Goal: Navigation & Orientation: Find specific page/section

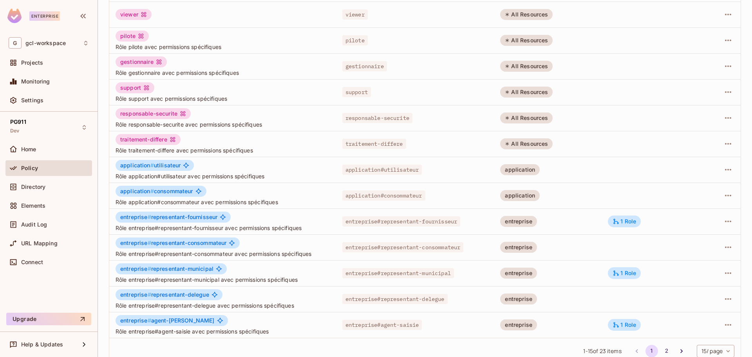
scroll to position [157, 0]
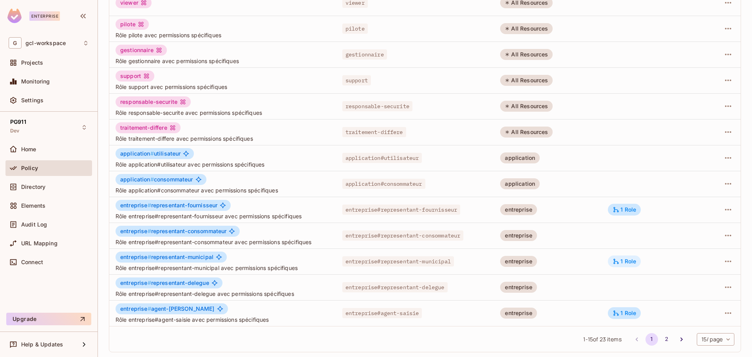
click at [614, 259] on icon at bounding box center [615, 261] width 7 height 7
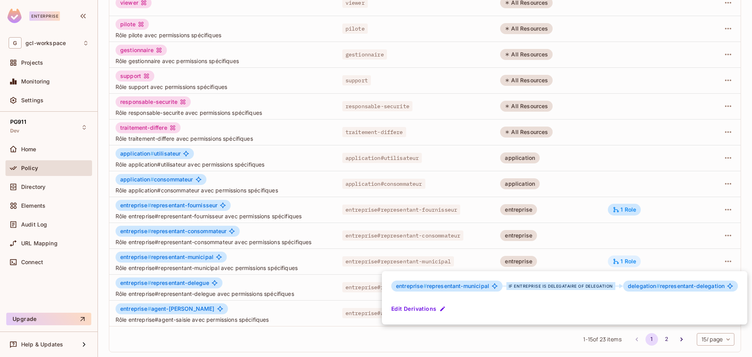
click at [614, 259] on div at bounding box center [376, 178] width 752 height 357
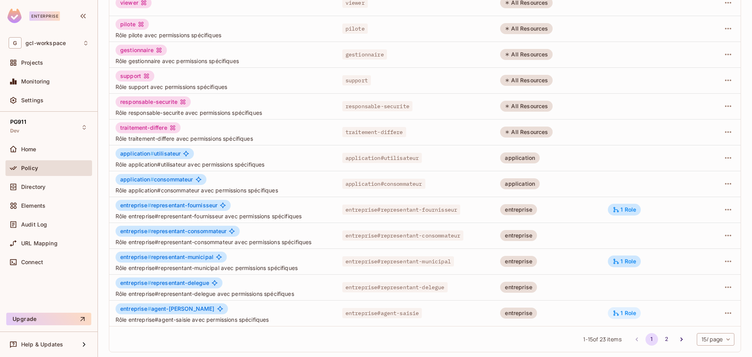
click at [626, 313] on div "1 Role" at bounding box center [623, 312] width 23 height 7
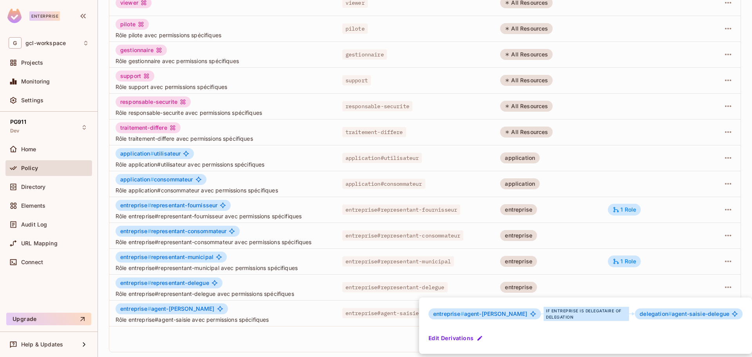
click at [260, 337] on div at bounding box center [376, 178] width 752 height 357
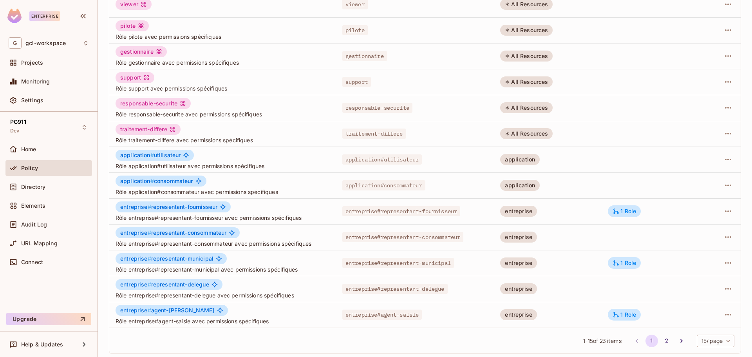
scroll to position [158, 0]
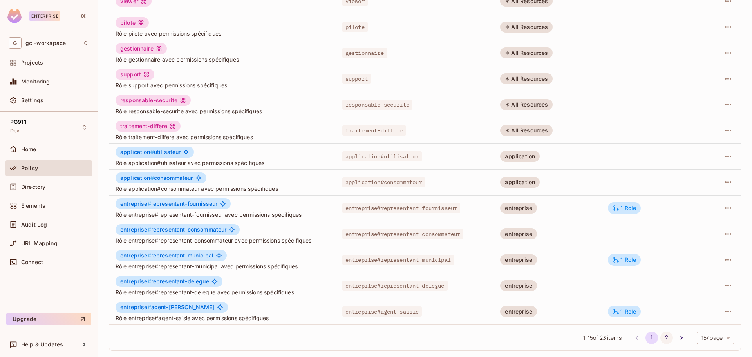
click at [660, 340] on button "2" at bounding box center [666, 337] width 13 height 13
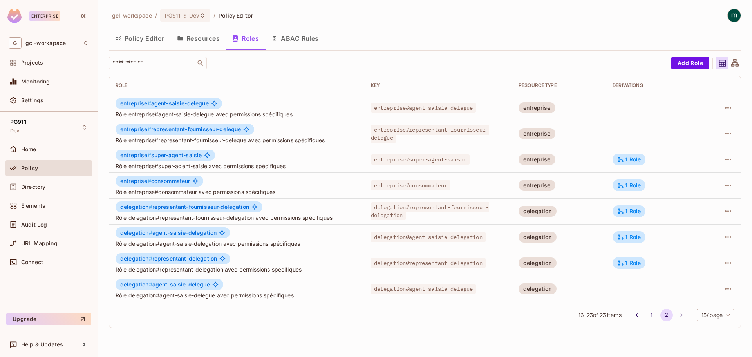
scroll to position [0, 0]
click at [628, 189] on div "1 Role" at bounding box center [628, 185] width 33 height 12
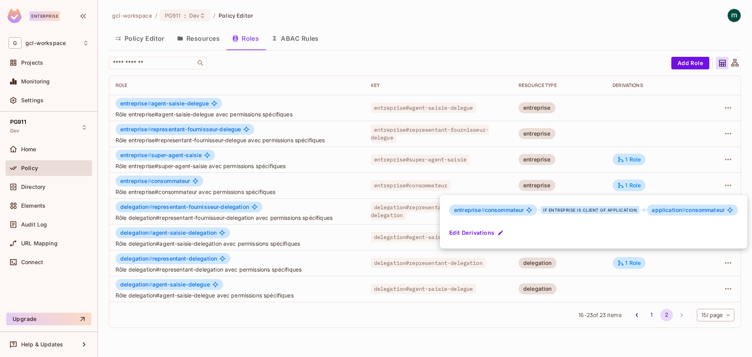
click at [279, 319] on div at bounding box center [376, 178] width 752 height 357
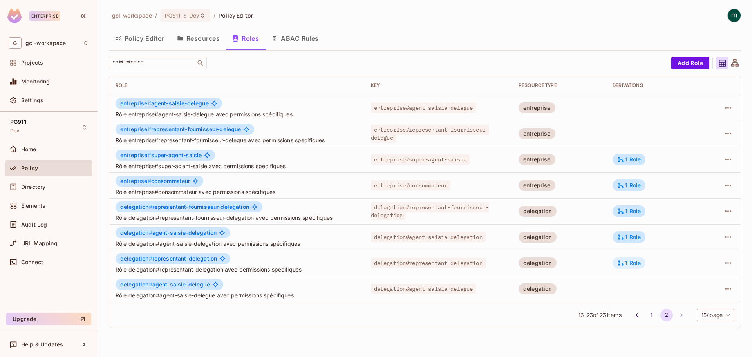
click at [634, 262] on div "1 Role" at bounding box center [628, 262] width 23 height 7
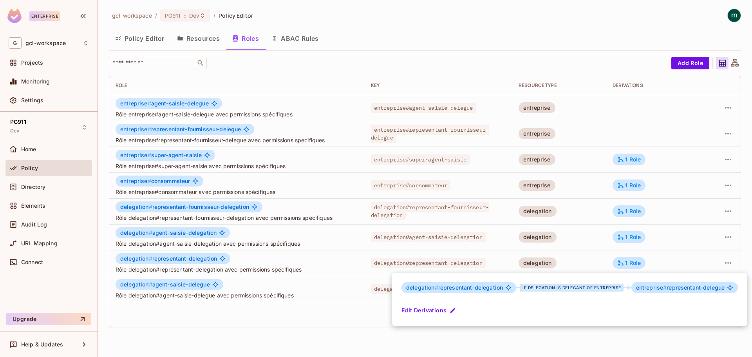
click at [728, 157] on div at bounding box center [376, 178] width 752 height 357
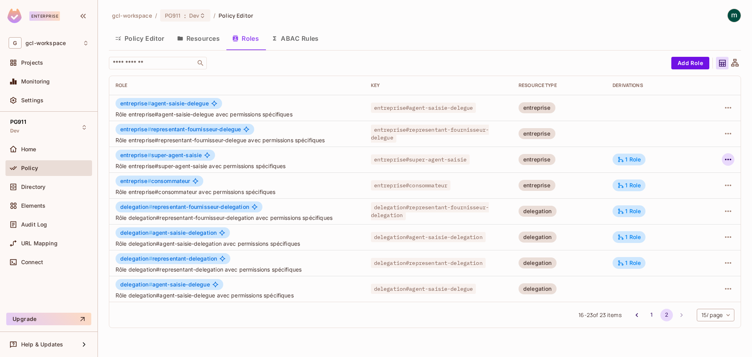
click at [727, 159] on icon "button" at bounding box center [727, 159] width 9 height 9
click at [696, 178] on div "Edit Role" at bounding box center [692, 177] width 23 height 8
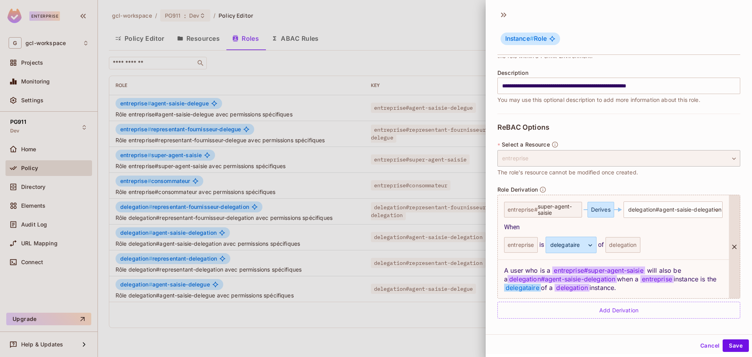
scroll to position [1, 0]
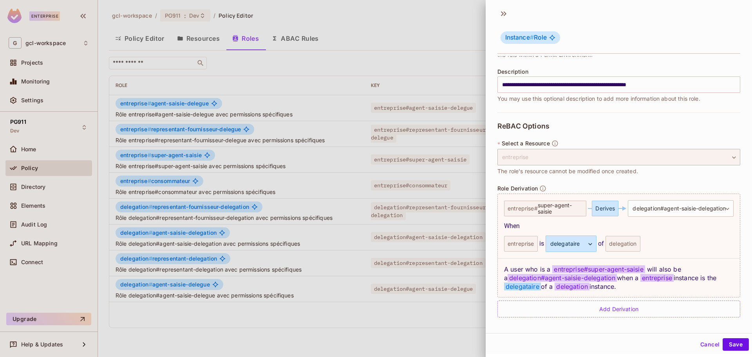
click at [699, 343] on button "Cancel" at bounding box center [709, 344] width 25 height 13
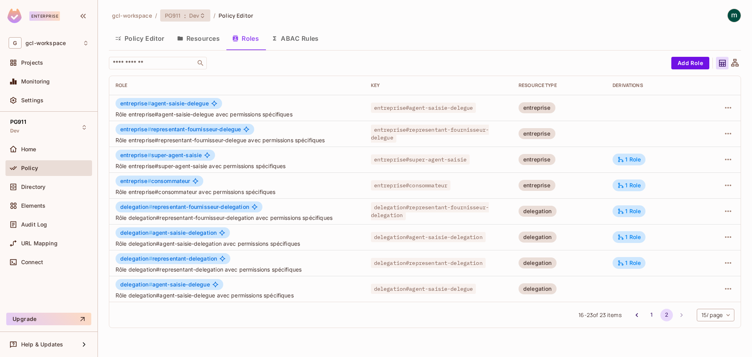
click at [176, 16] on span "PG911" at bounding box center [173, 15] width 16 height 7
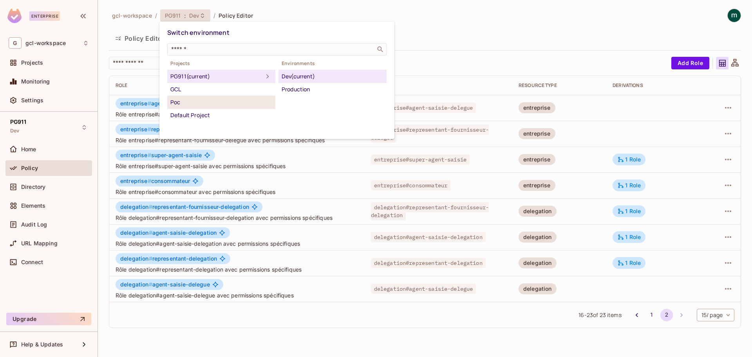
click at [186, 103] on div "Poc" at bounding box center [221, 101] width 102 height 9
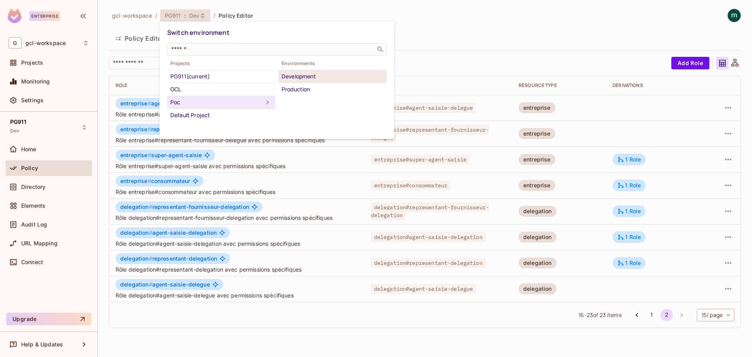
click at [300, 78] on div "Development" at bounding box center [332, 76] width 102 height 9
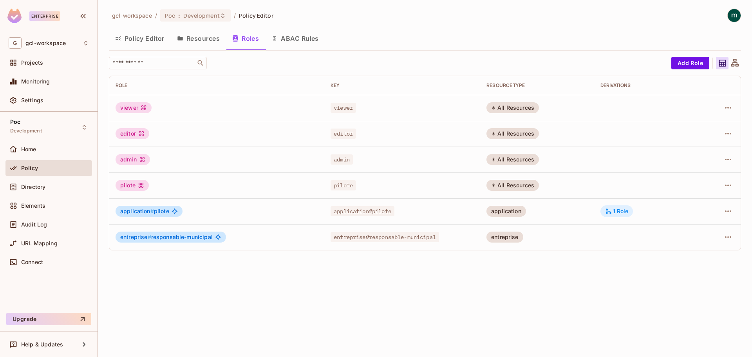
click at [628, 212] on div "1 Role" at bounding box center [616, 210] width 23 height 7
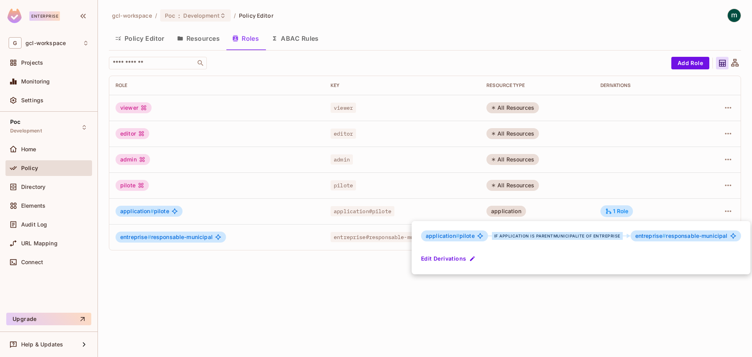
click at [242, 313] on div at bounding box center [376, 178] width 752 height 357
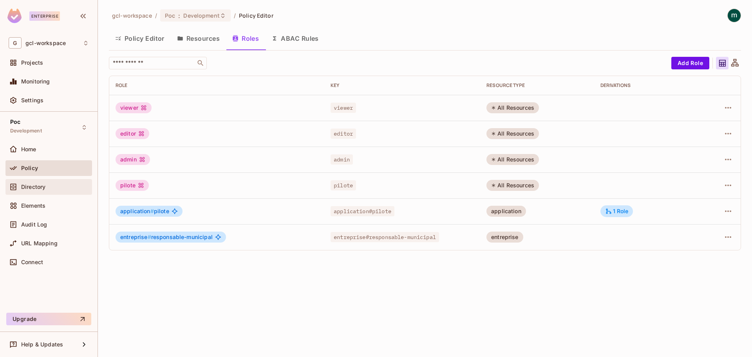
click at [36, 187] on span "Directory" at bounding box center [33, 187] width 24 height 6
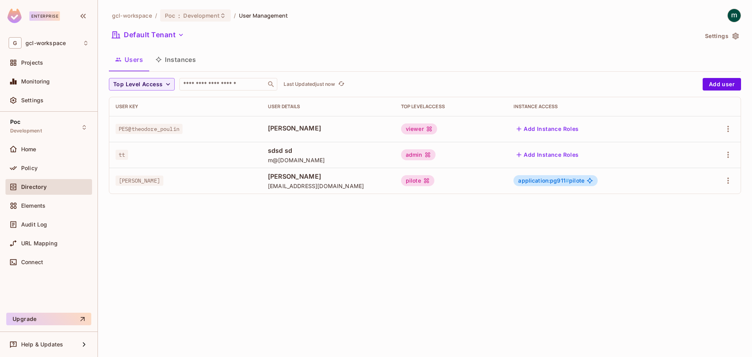
click at [190, 61] on button "Instances" at bounding box center [175, 60] width 53 height 20
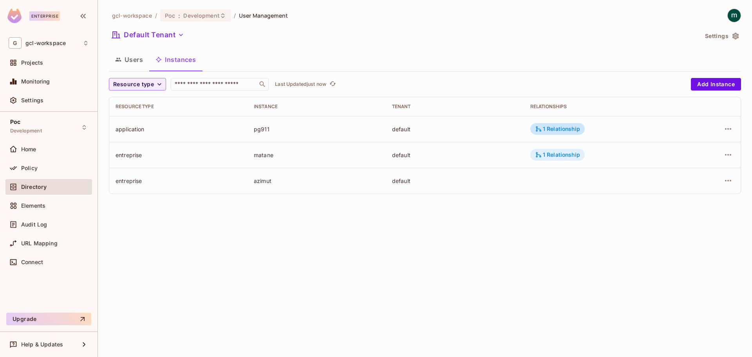
click at [555, 155] on div "1 Relationship" at bounding box center [557, 154] width 45 height 7
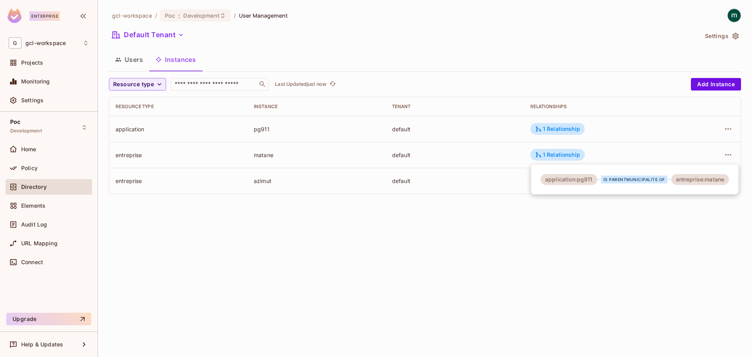
click at [554, 126] on div at bounding box center [376, 178] width 752 height 357
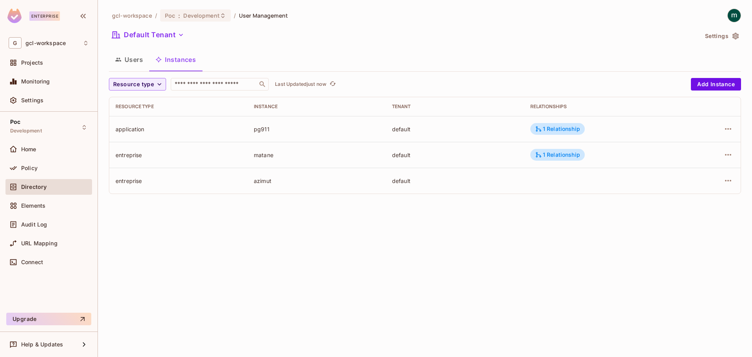
click at [557, 122] on td "1 Relationship" at bounding box center [603, 129] width 158 height 26
click at [556, 155] on div "1 Relationship" at bounding box center [557, 154] width 45 height 7
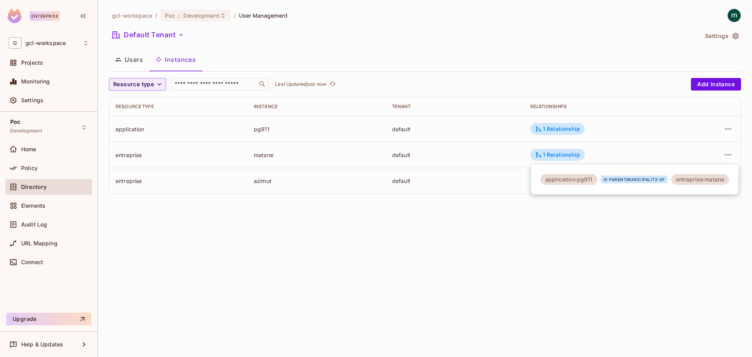
click at [553, 245] on div at bounding box center [376, 178] width 752 height 357
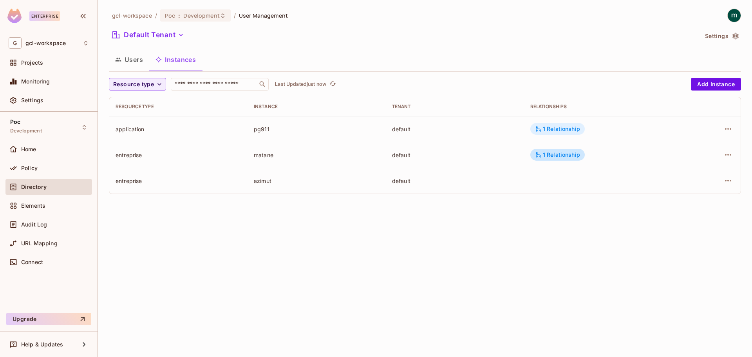
click at [555, 128] on div "1 Relationship" at bounding box center [557, 128] width 45 height 7
click at [546, 236] on div at bounding box center [376, 178] width 752 height 357
click at [191, 16] on span "Development" at bounding box center [201, 15] width 36 height 7
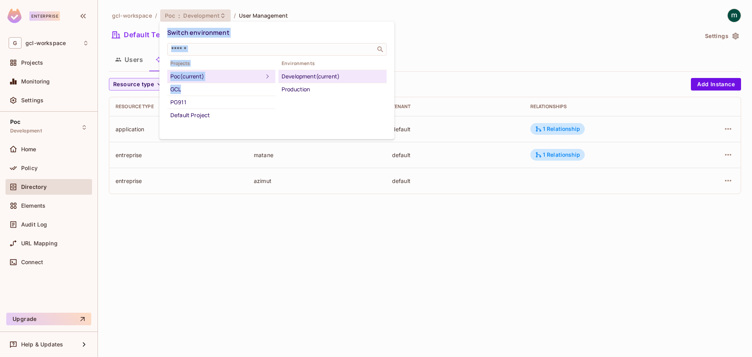
drag, startPoint x: 187, startPoint y: 90, endPoint x: 206, endPoint y: 292, distance: 203.6
click at [206, 292] on div "Switch environment ​ Projects Poc (current) GCL PG911 Default Project Environme…" at bounding box center [376, 178] width 752 height 357
click at [206, 292] on div at bounding box center [376, 178] width 752 height 357
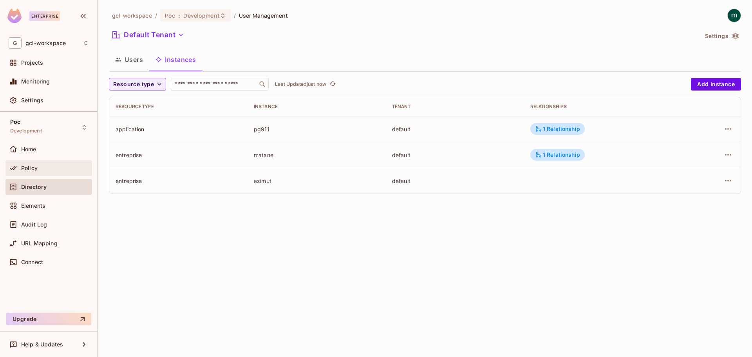
click at [29, 166] on span "Policy" at bounding box center [29, 168] width 16 height 6
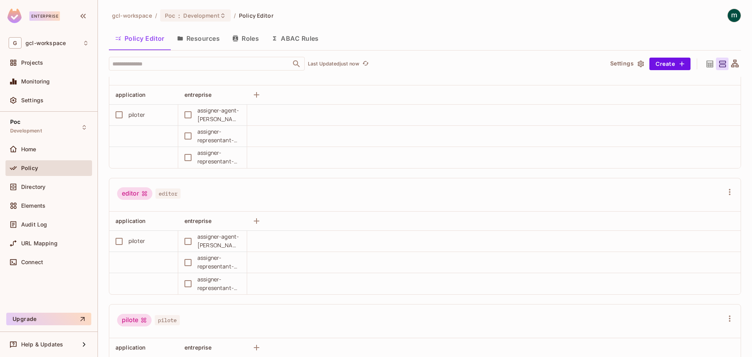
scroll to position [39, 0]
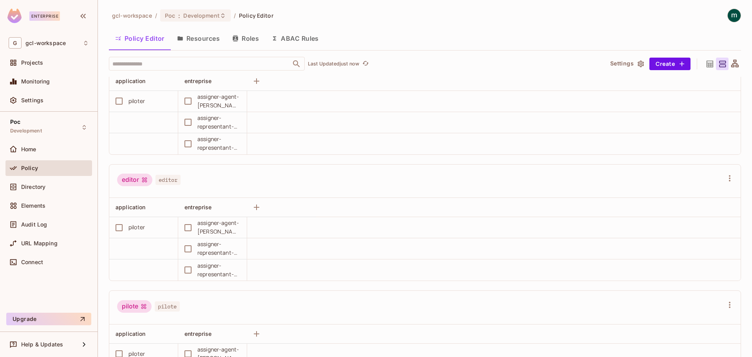
click at [244, 33] on button "Roles" at bounding box center [245, 39] width 39 height 20
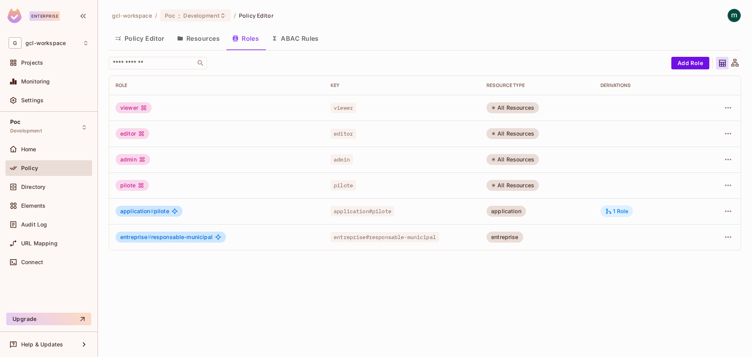
click at [628, 212] on div "1 Role" at bounding box center [616, 210] width 23 height 7
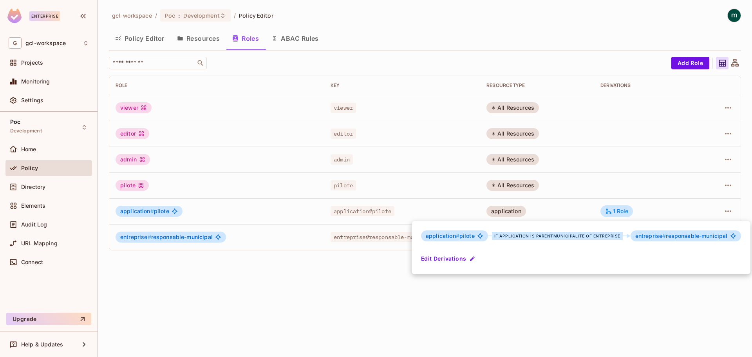
click at [293, 299] on div at bounding box center [376, 178] width 752 height 357
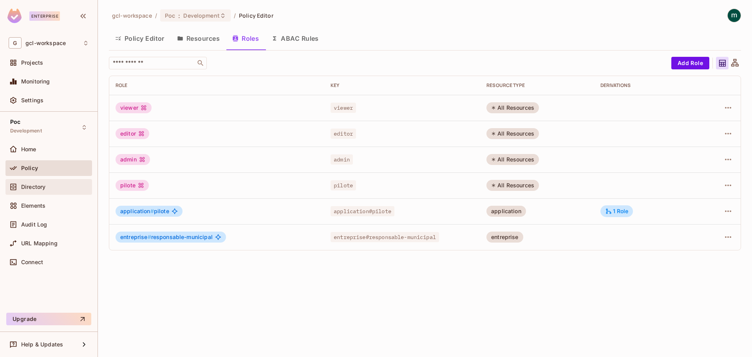
click at [31, 184] on span "Directory" at bounding box center [33, 187] width 24 height 6
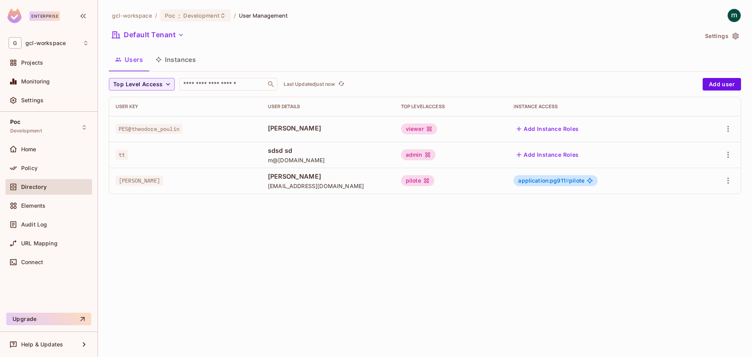
click at [186, 59] on button "Instances" at bounding box center [175, 60] width 53 height 20
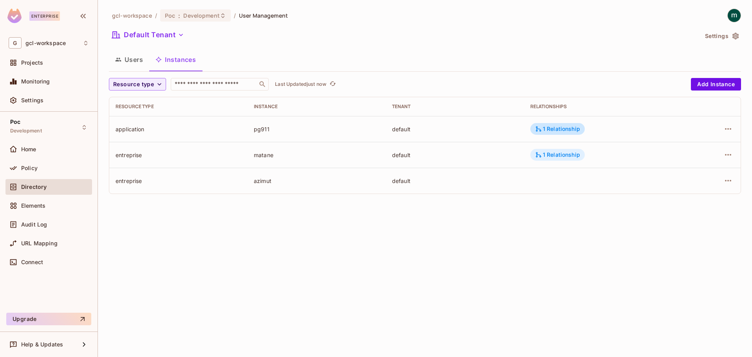
click at [559, 157] on div "1 Relationship" at bounding box center [557, 154] width 45 height 7
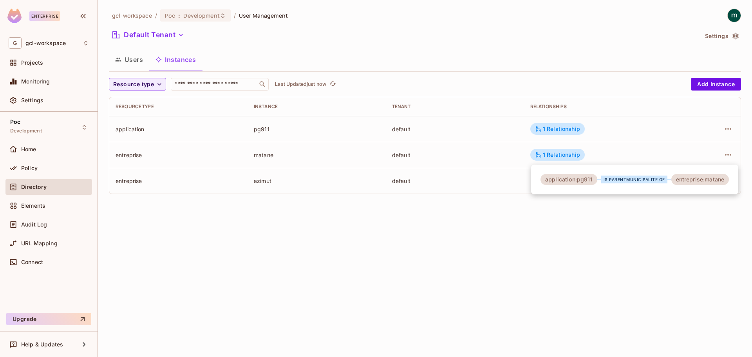
click at [586, 252] on div at bounding box center [376, 178] width 752 height 357
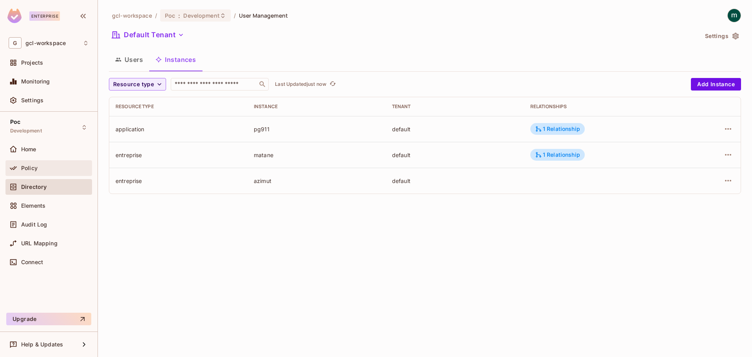
click at [29, 168] on span "Policy" at bounding box center [29, 168] width 16 height 6
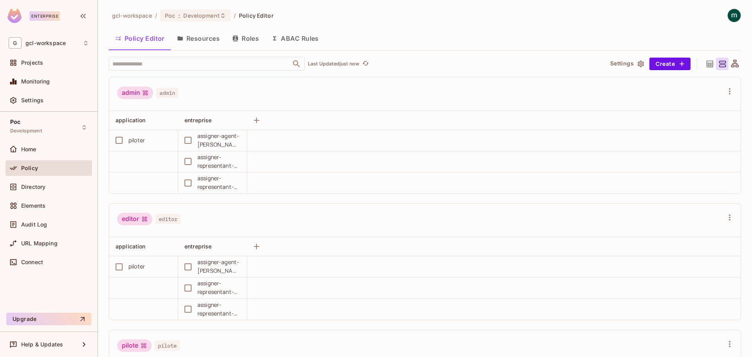
click at [238, 40] on icon "button" at bounding box center [235, 38] width 6 height 6
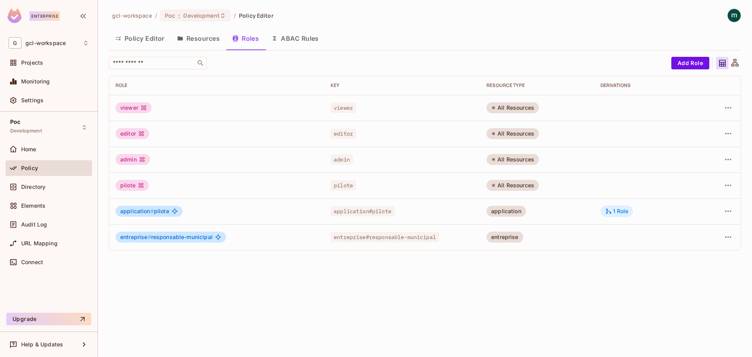
click at [619, 214] on div "1 Role" at bounding box center [616, 210] width 23 height 7
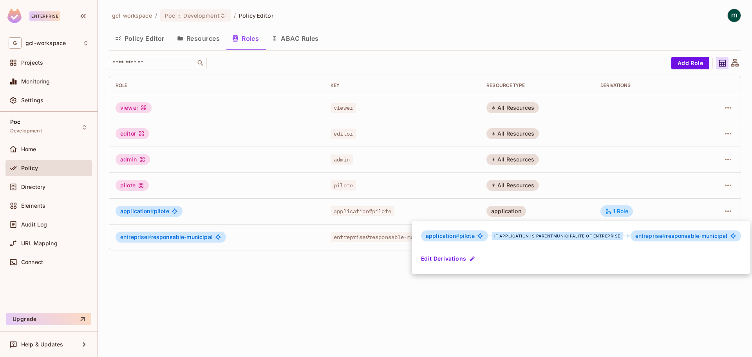
click at [352, 209] on div at bounding box center [376, 178] width 752 height 357
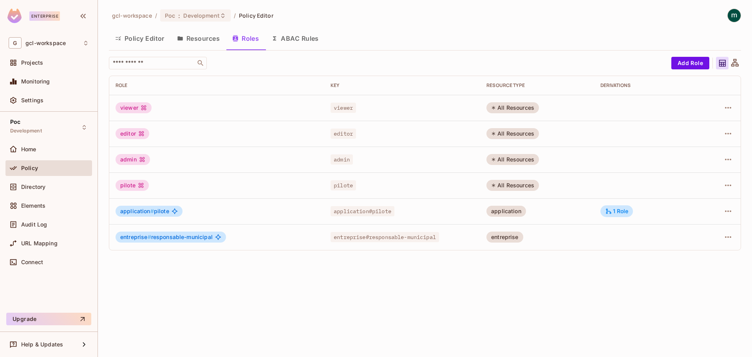
click at [348, 211] on span "application#pilote" at bounding box center [362, 211] width 64 height 10
drag, startPoint x: 401, startPoint y: 213, endPoint x: 318, endPoint y: 212, distance: 83.0
click at [318, 212] on tr "application # pilote application#pilote application 1 Role" at bounding box center [424, 211] width 631 height 26
click at [628, 209] on div "1 Role" at bounding box center [616, 210] width 23 height 7
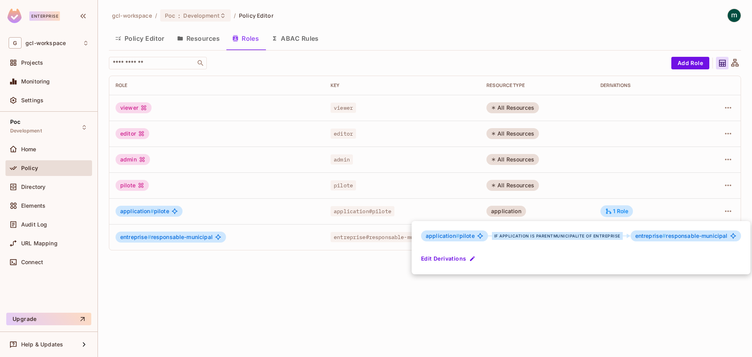
click at [166, 273] on div at bounding box center [376, 178] width 752 height 357
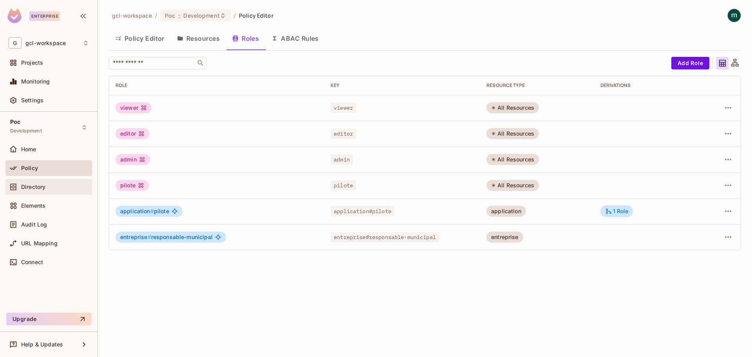
click at [25, 189] on span "Directory" at bounding box center [33, 187] width 24 height 6
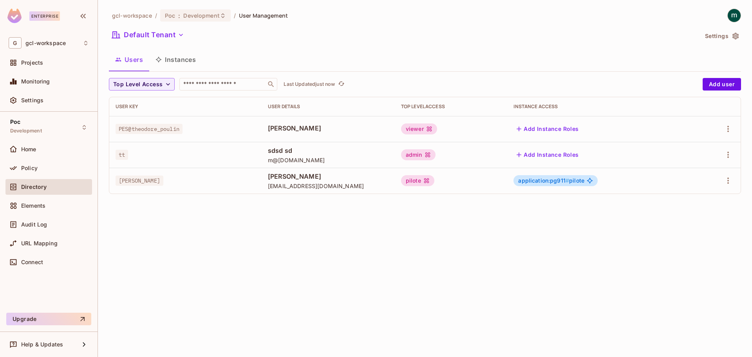
click at [530, 178] on span "application:pg911 #" at bounding box center [543, 180] width 51 height 7
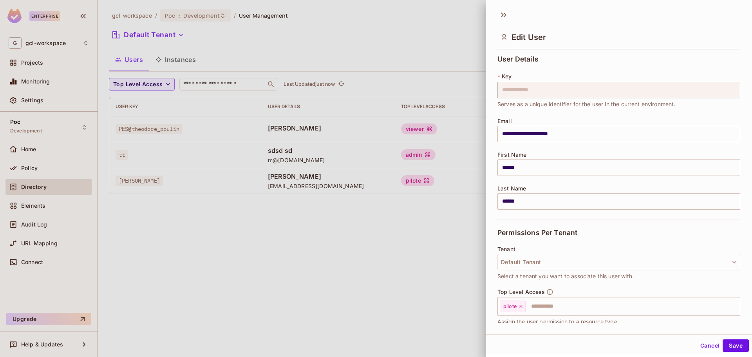
click at [337, 260] on div at bounding box center [376, 178] width 752 height 357
